Goal: Information Seeking & Learning: Understand process/instructions

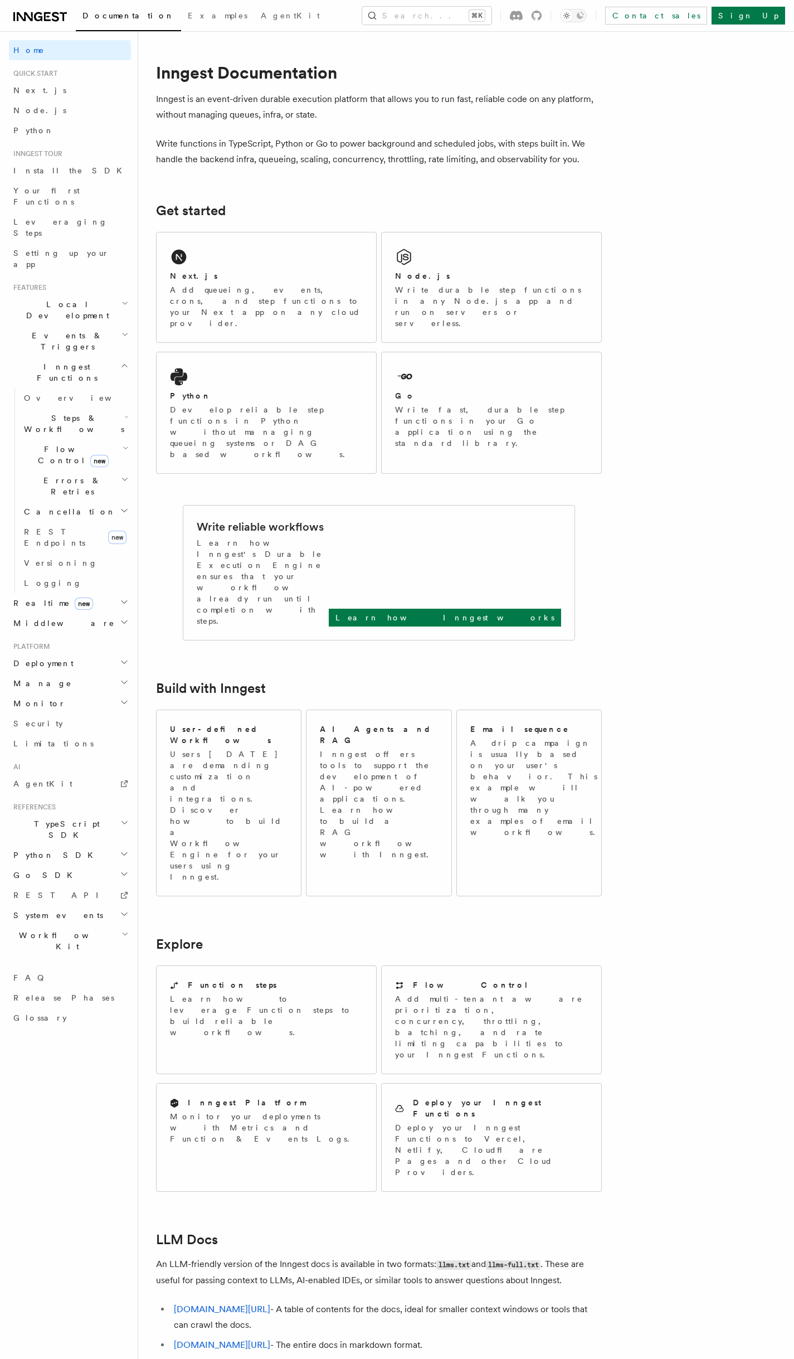
click at [64, 330] on span "Events & Triggers" at bounding box center [65, 341] width 113 height 22
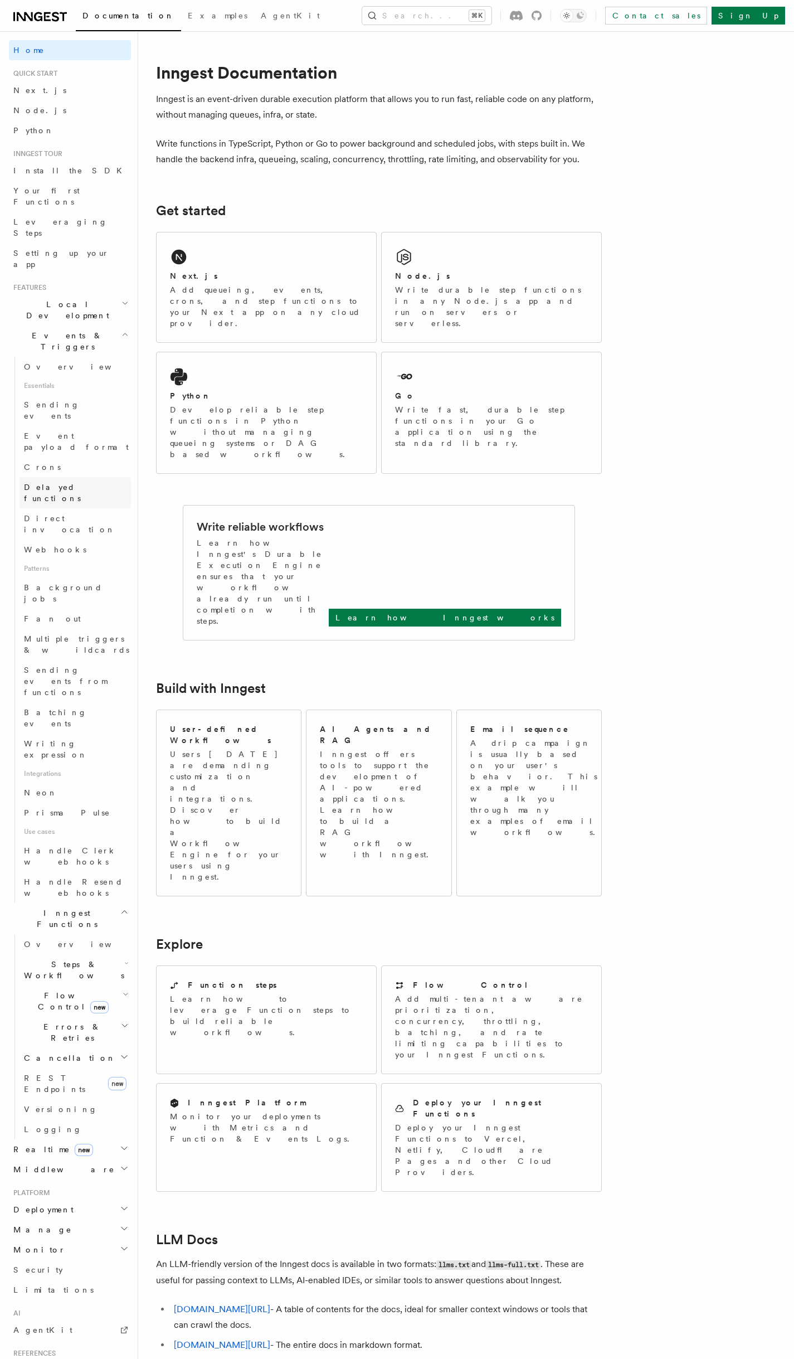
click at [86, 481] on span "Delayed functions" at bounding box center [77, 492] width 107 height 22
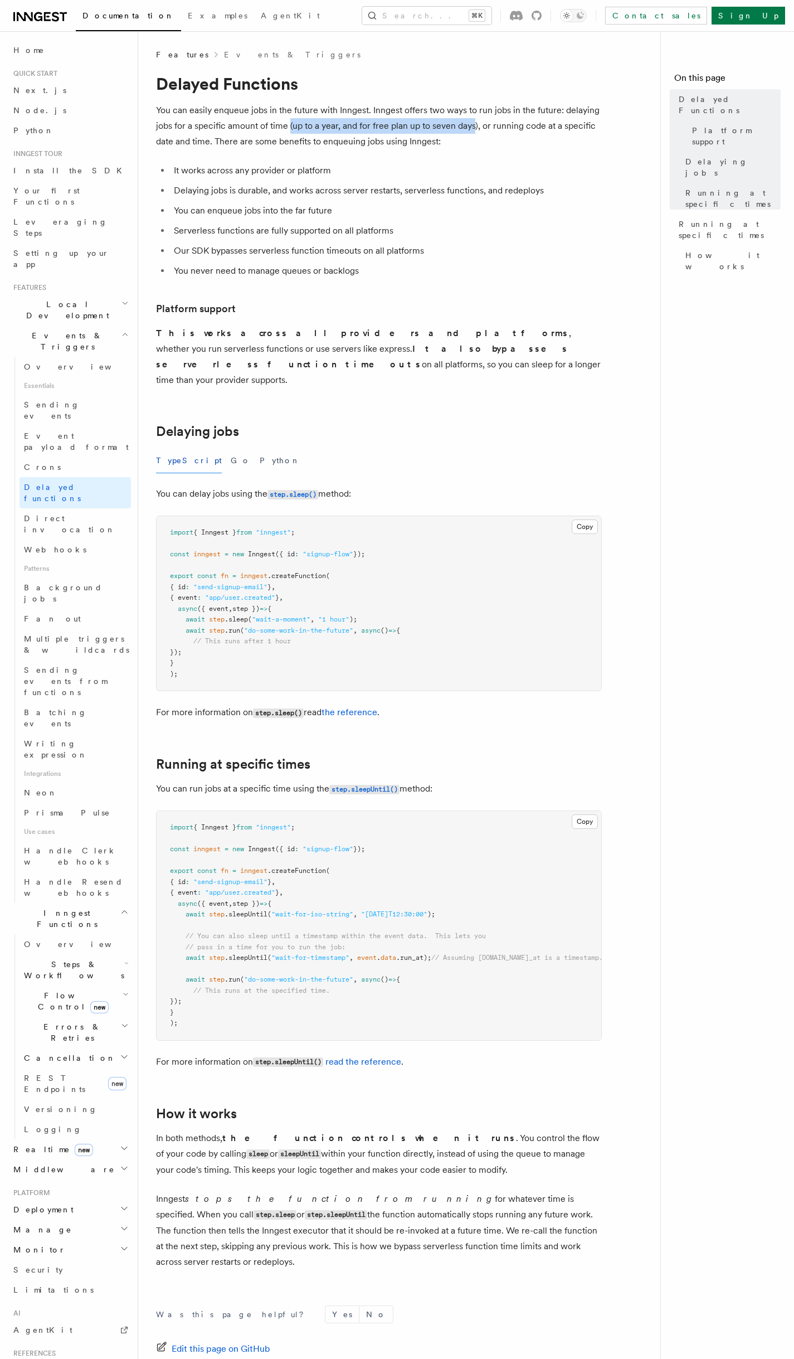
drag, startPoint x: 474, startPoint y: 126, endPoint x: 301, endPoint y: 140, distance: 172.7
click at [290, 126] on p "You can easily enqueue jobs in the future with Inngest. Inngest offers two ways…" at bounding box center [379, 126] width 446 height 47
